Goal: Ask a question

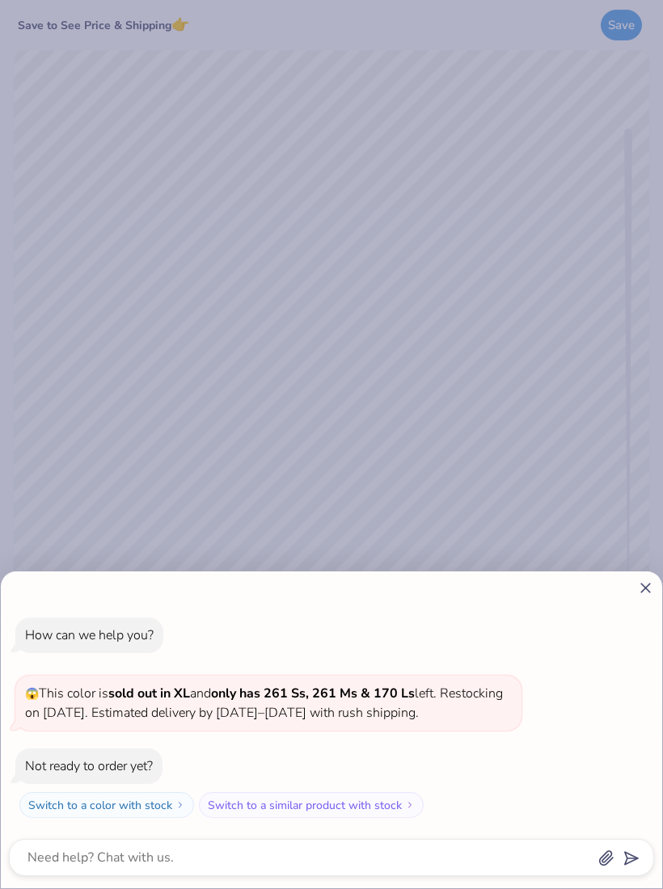
click at [636, 598] on div "How can we help you? 😱 This color is sold out in XL and only has 261 Ss, 261 Ms…" at bounding box center [331, 730] width 661 height 317
click at [646, 589] on line at bounding box center [645, 588] width 9 height 9
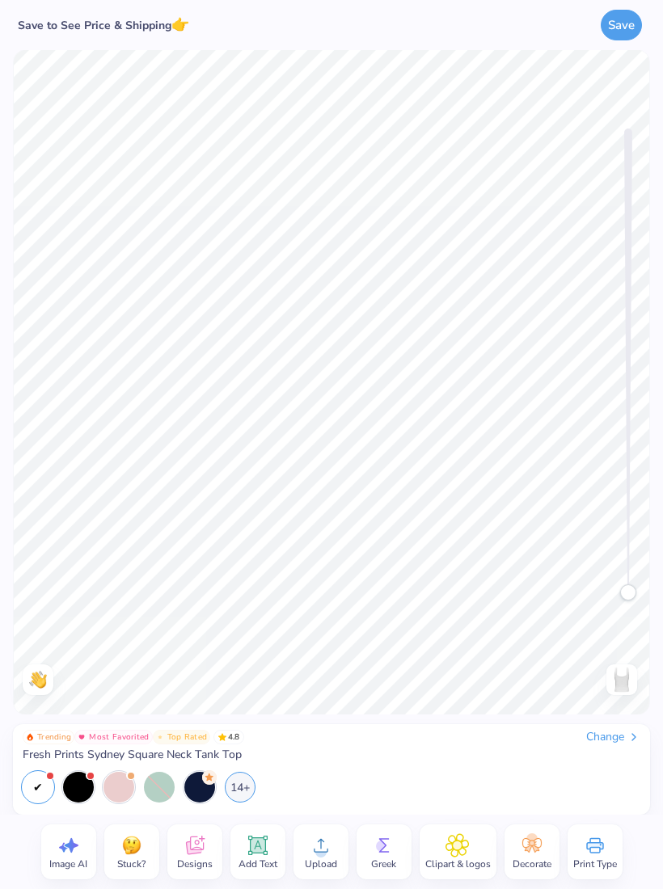
click at [228, 792] on div "14+" at bounding box center [240, 787] width 31 height 31
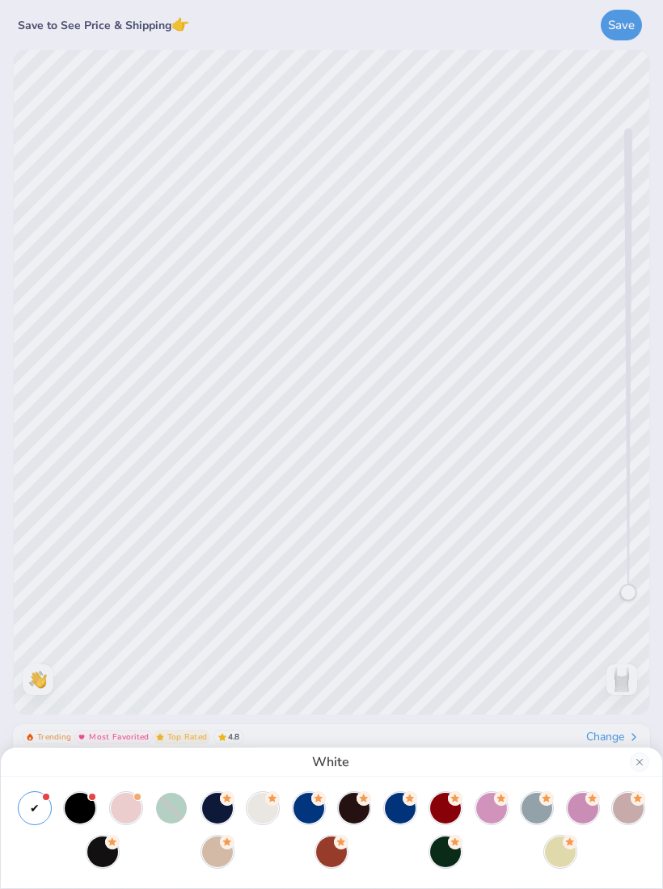
click at [563, 851] on div at bounding box center [560, 852] width 31 height 31
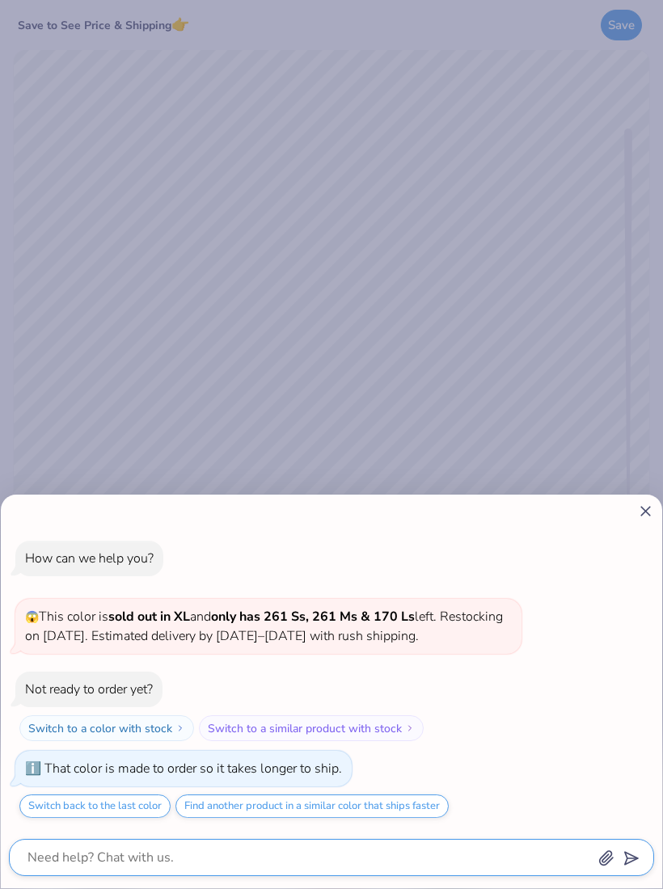
click at [560, 859] on textarea at bounding box center [309, 858] width 567 height 23
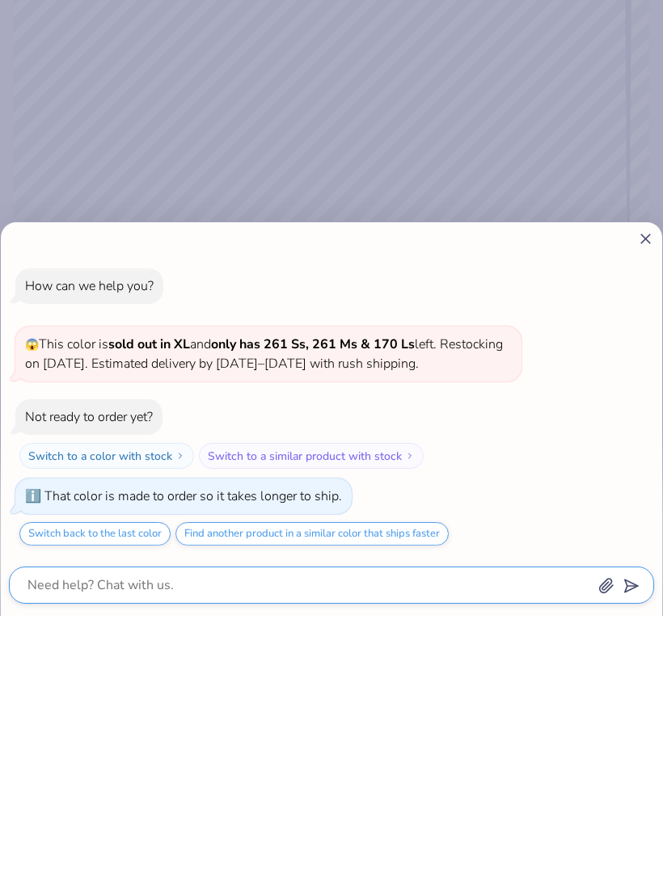
scroll to position [1, 0]
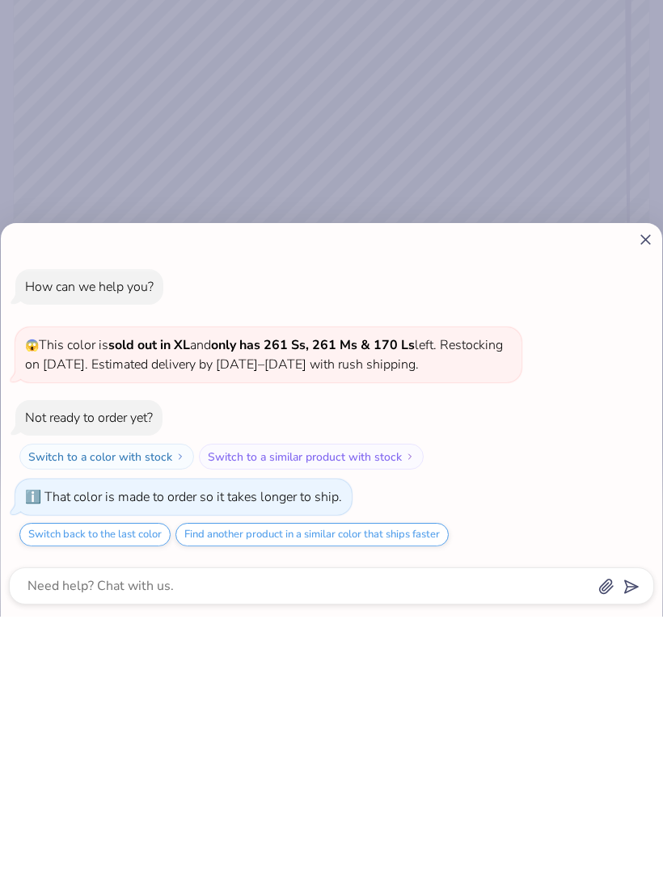
click at [602, 529] on div "How can we help you? 😱 This color is sold out in XL and only has 261 Ss, 261 Ms…" at bounding box center [331, 680] width 645 height 303
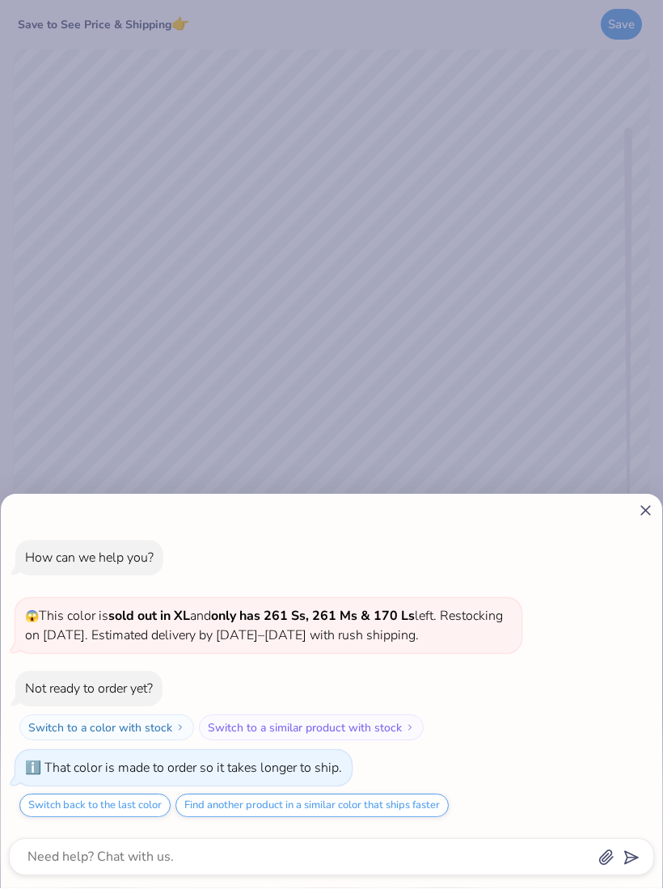
click at [644, 526] on div "How can we help you? 😱 This color is sold out in XL and only has 261 Ss, 261 Ms…" at bounding box center [331, 692] width 661 height 394
click at [643, 517] on icon at bounding box center [645, 511] width 17 height 17
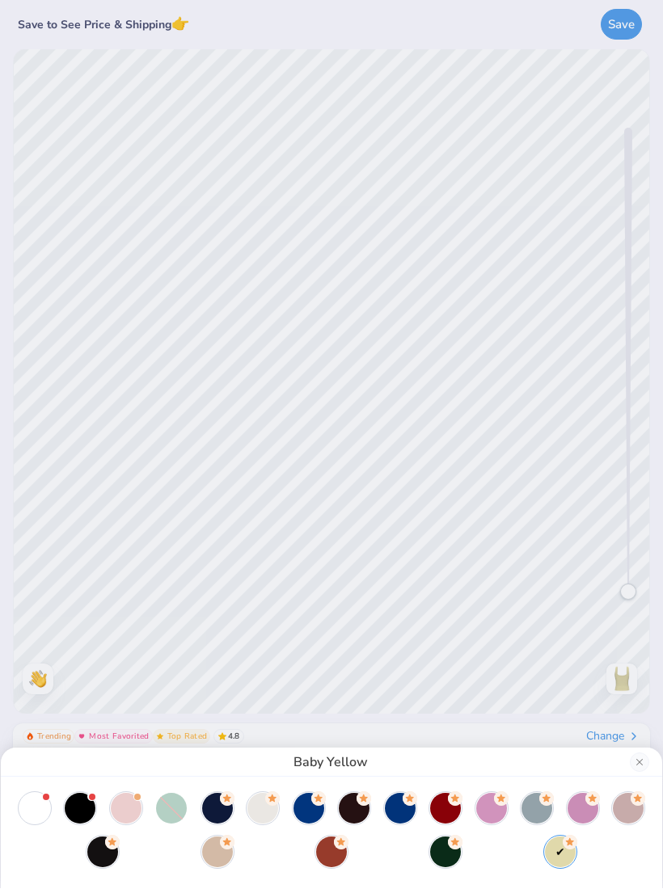
click at [644, 504] on div "Baby Yellow" at bounding box center [331, 444] width 663 height 889
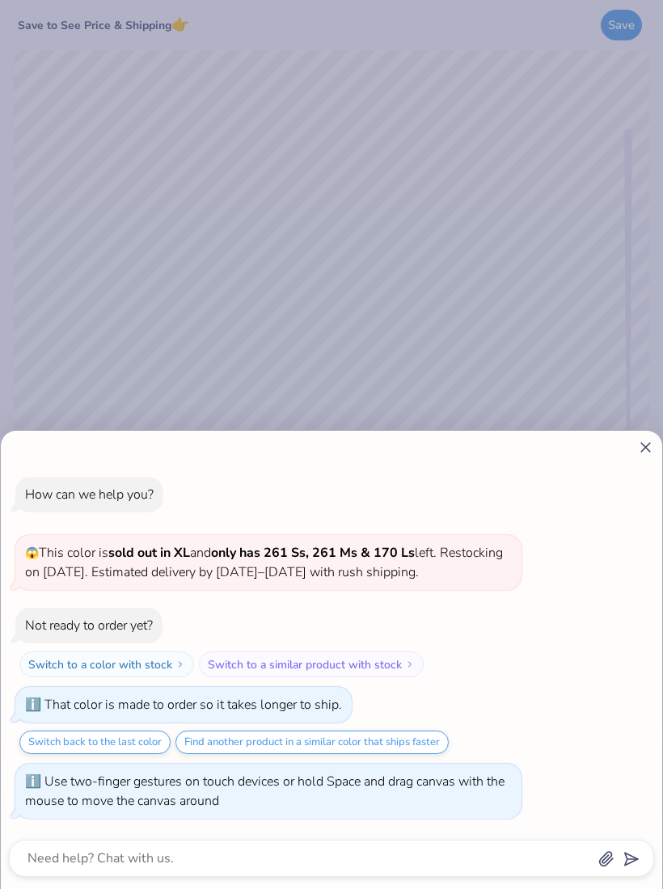
click at [640, 454] on icon at bounding box center [645, 447] width 17 height 17
type textarea "x"
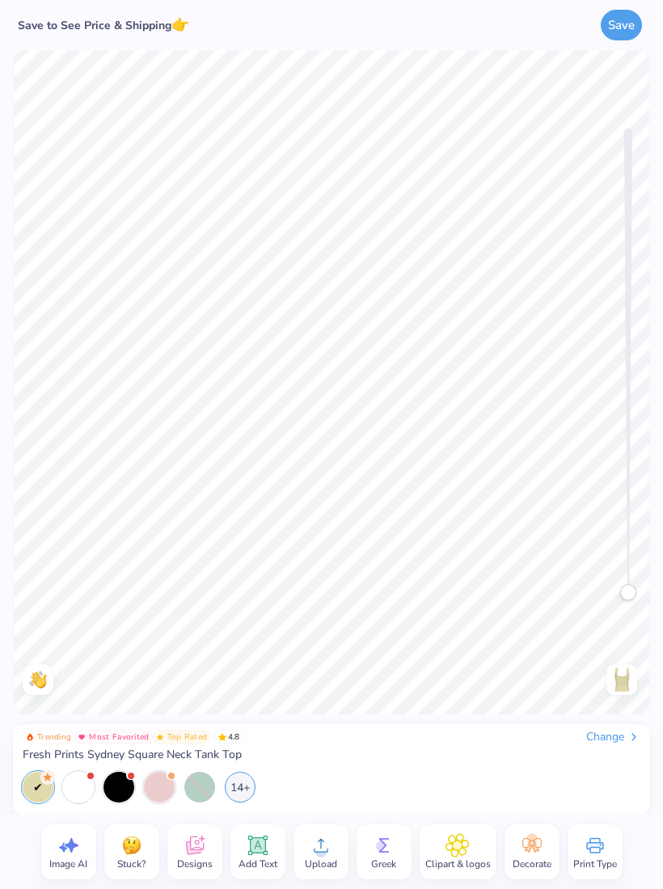
click at [340, 838] on div "Upload" at bounding box center [321, 852] width 55 height 55
